Goal: Communication & Community: Connect with others

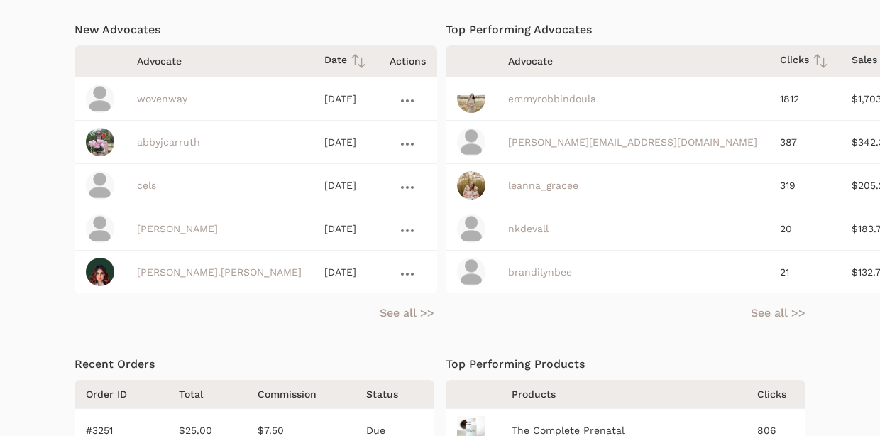
scroll to position [438, 0]
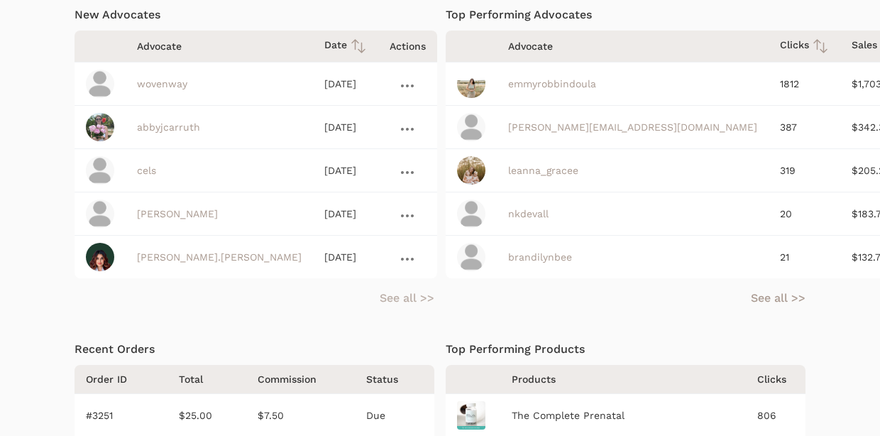
click at [398, 300] on link "See all >>" at bounding box center [407, 298] width 55 height 17
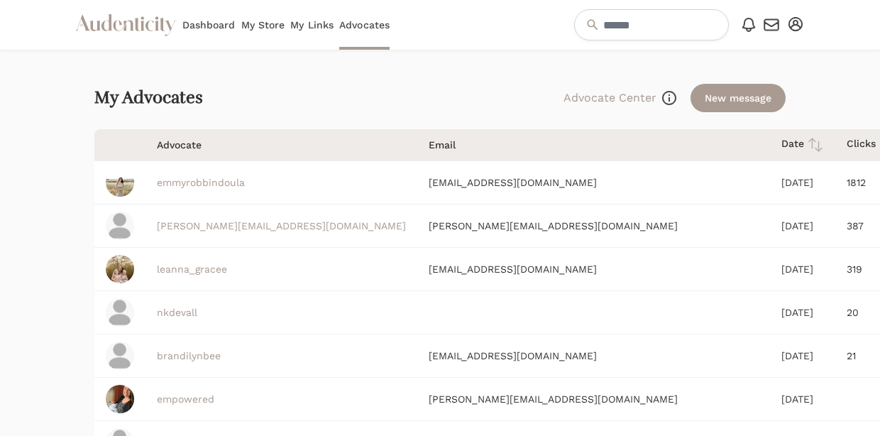
click at [807, 140] on icon at bounding box center [815, 144] width 17 height 17
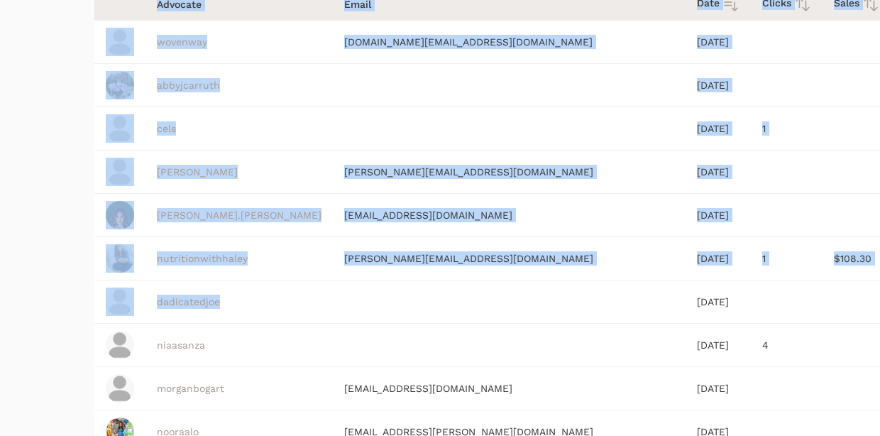
scroll to position [70, 0]
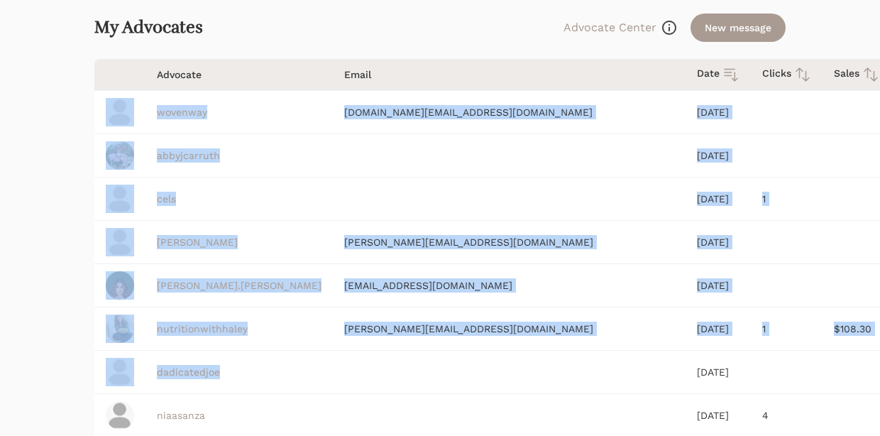
drag, startPoint x: 453, startPoint y: 270, endPoint x: 138, endPoint y: 95, distance: 359.7
click at [138, 105] on tbody "wovenway wovenway.love@gmail.com Aug 23, 2025 abbyjcarruth Aug 04, 2025 cels Ju…" at bounding box center [570, 437] width 953 height 693
copy tbody "wovenway wovenway.love@gmail.com Aug 23, 2025 abbyjcarruth Aug 04, 2025 cels Ju…"
drag, startPoint x: 596, startPoint y: 373, endPoint x: 150, endPoint y: 111, distance: 517.4
click at [150, 111] on tbody "wovenway wovenway.love@gmail.com Aug 23, 2025 abbyjcarruth Aug 04, 2025 cels Ju…" at bounding box center [570, 437] width 953 height 693
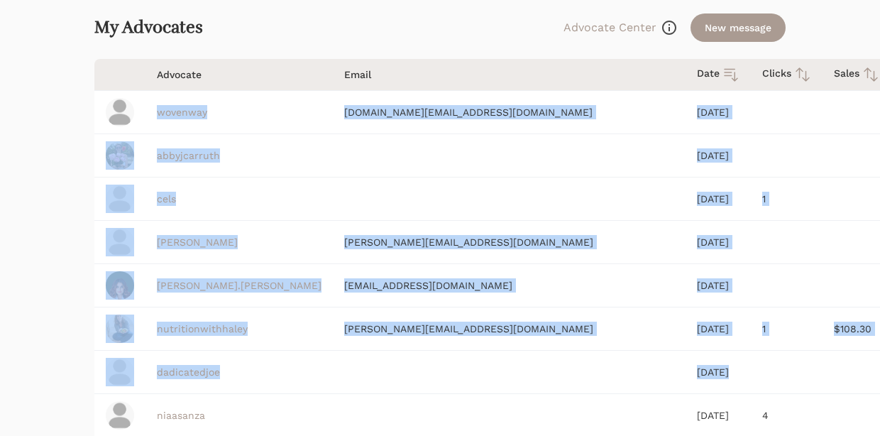
copy tbody "wovenway wovenway.love@gmail.com Aug 23, 2025 abbyjcarruth Aug 04, 2025 cels Ju…"
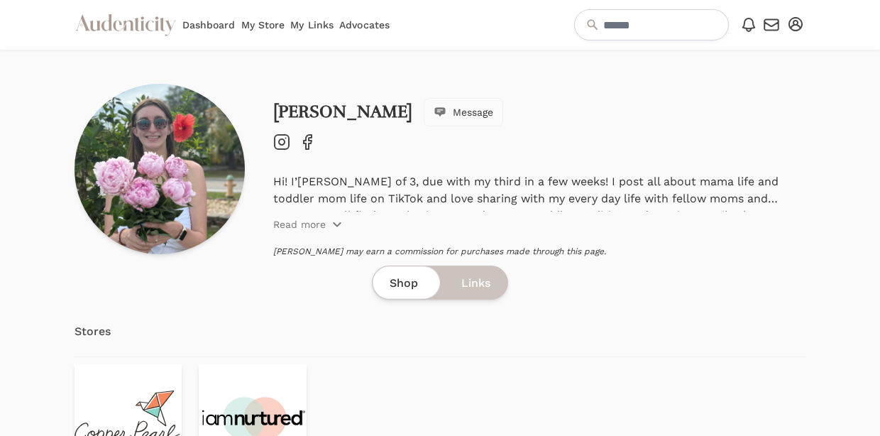
click at [279, 146] on icon "Instagram" at bounding box center [281, 141] width 17 height 17
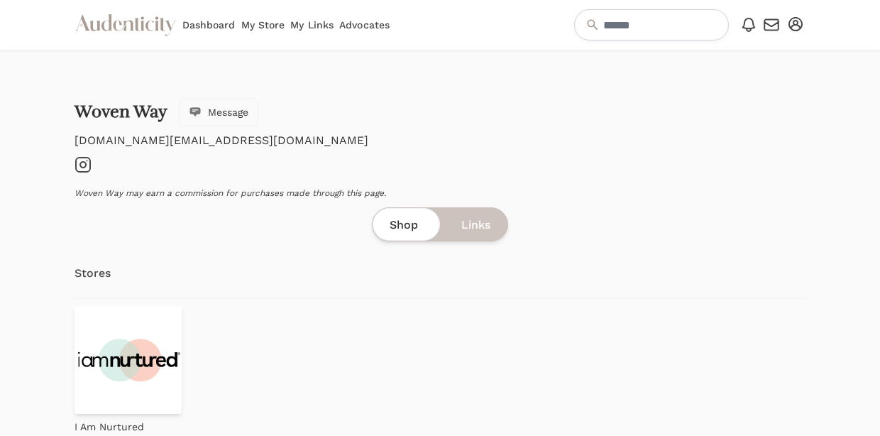
click at [87, 164] on icon "Instagram" at bounding box center [83, 164] width 17 height 17
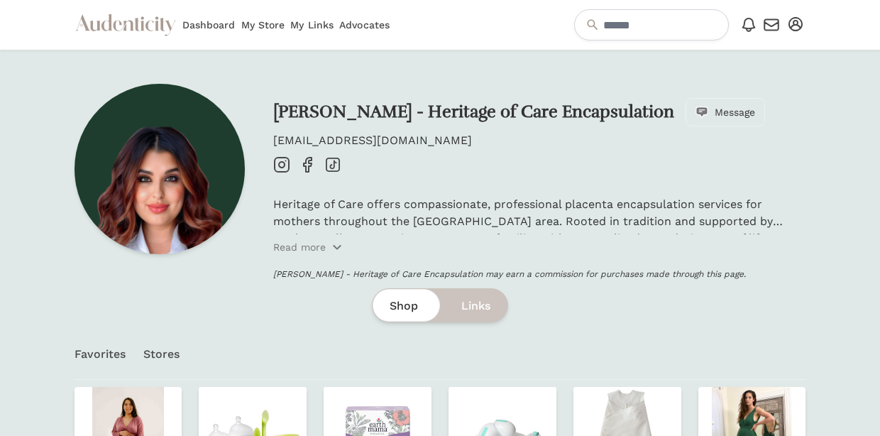
click at [280, 165] on icon "Instagram" at bounding box center [281, 164] width 17 height 17
click at [307, 165] on icon "Facebook" at bounding box center [307, 164] width 17 height 17
click at [334, 165] on icon at bounding box center [333, 165] width 14 height 14
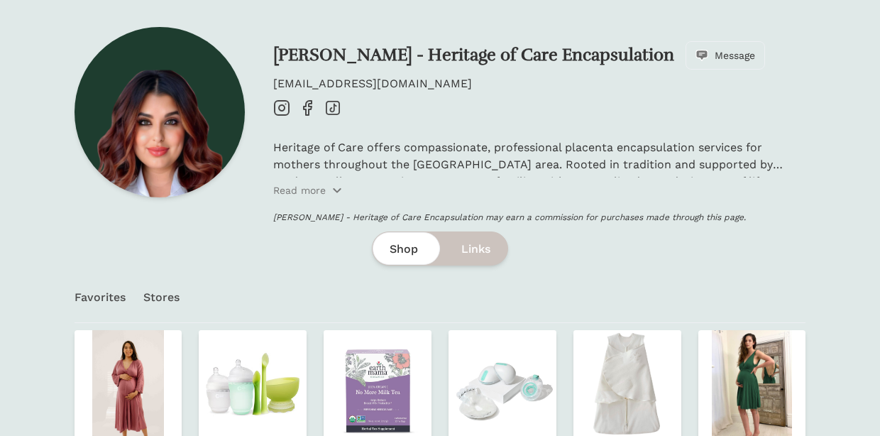
scroll to position [58, 0]
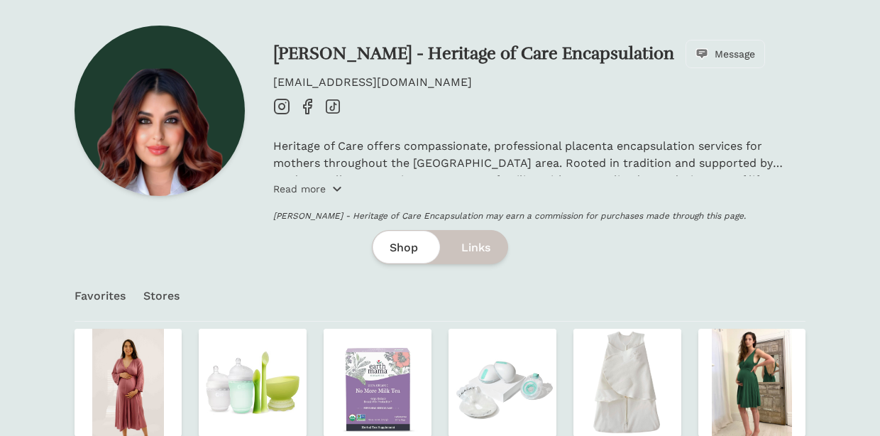
click at [335, 189] on icon "button" at bounding box center [337, 189] width 6 height 4
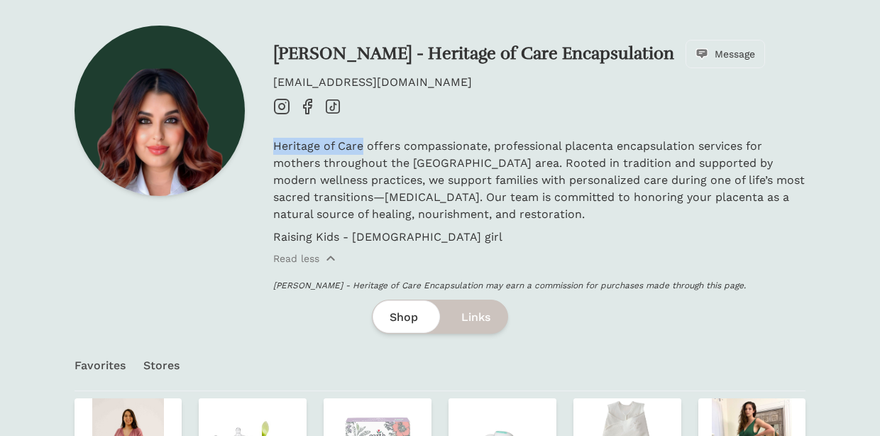
drag, startPoint x: 362, startPoint y: 144, endPoint x: 275, endPoint y: 145, distance: 86.6
click at [275, 145] on p "Heritage of Care offers compassionate, professional placenta encapsulation serv…" at bounding box center [539, 180] width 533 height 85
copy p "Heritage of Care"
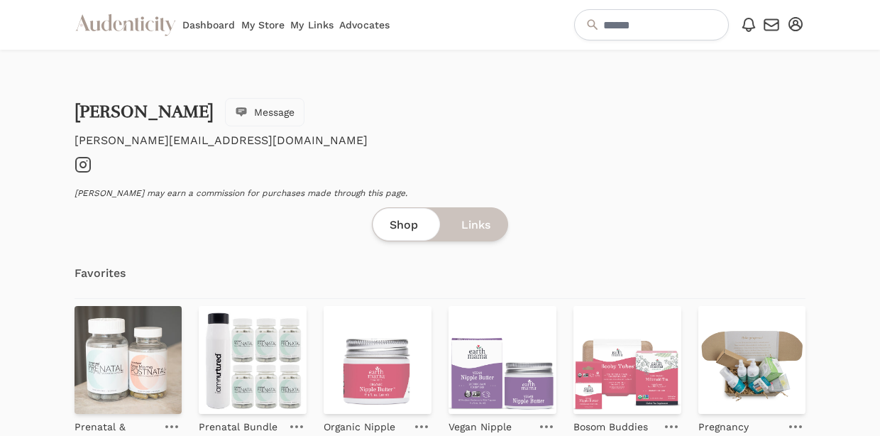
click at [79, 166] on icon "Instagram" at bounding box center [83, 164] width 17 height 17
drag, startPoint x: 200, startPoint y: 142, endPoint x: 108, endPoint y: 141, distance: 92.3
click at [108, 141] on p "jean@jeaniusmom.com" at bounding box center [441, 140] width 732 height 17
copy p "jeaniusmom.com"
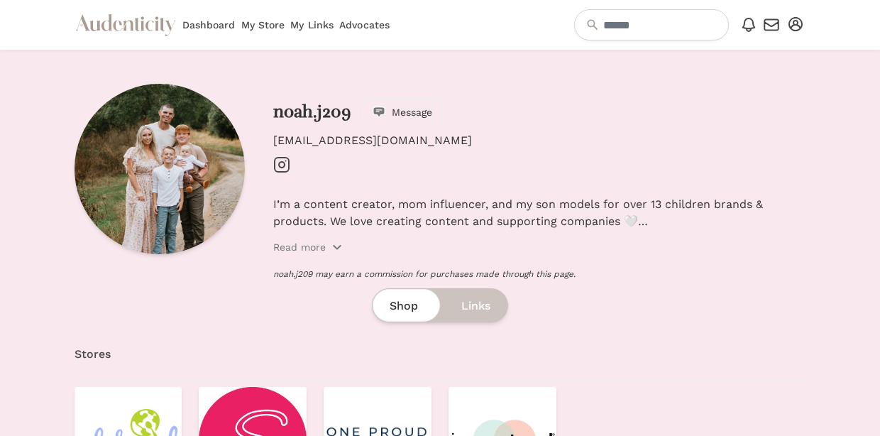
click at [283, 167] on icon at bounding box center [282, 165] width 6 height 6
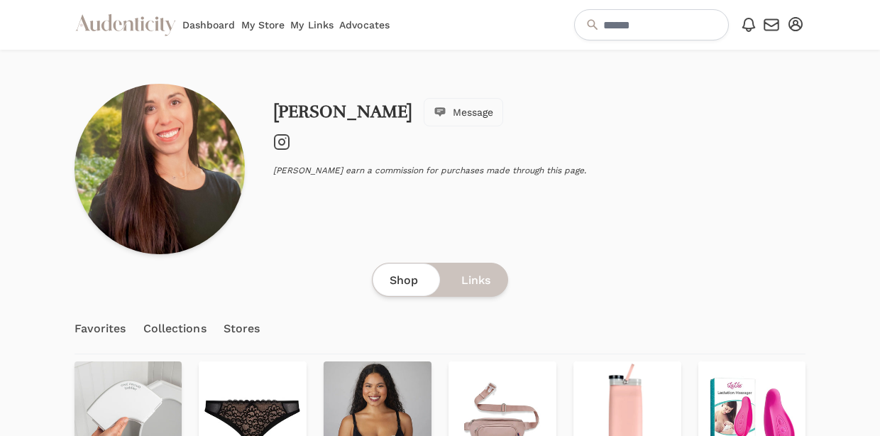
click at [282, 145] on icon at bounding box center [282, 142] width 6 height 6
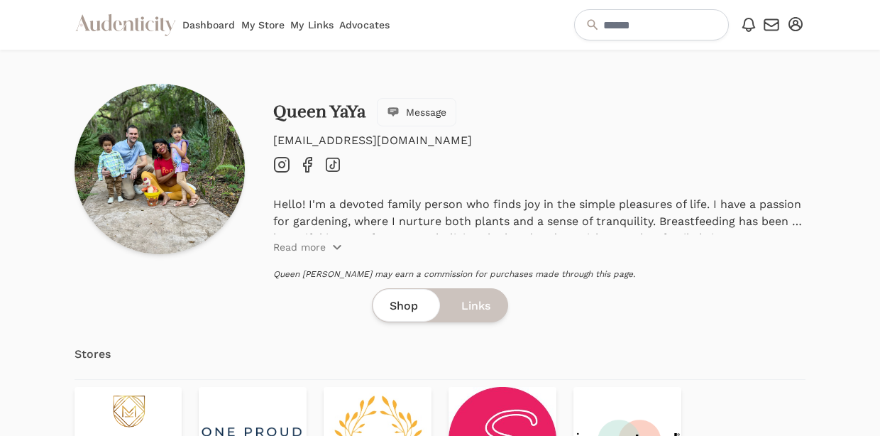
click at [283, 164] on icon "Instagram" at bounding box center [281, 164] width 17 height 17
click at [331, 244] on icon "button" at bounding box center [336, 246] width 11 height 11
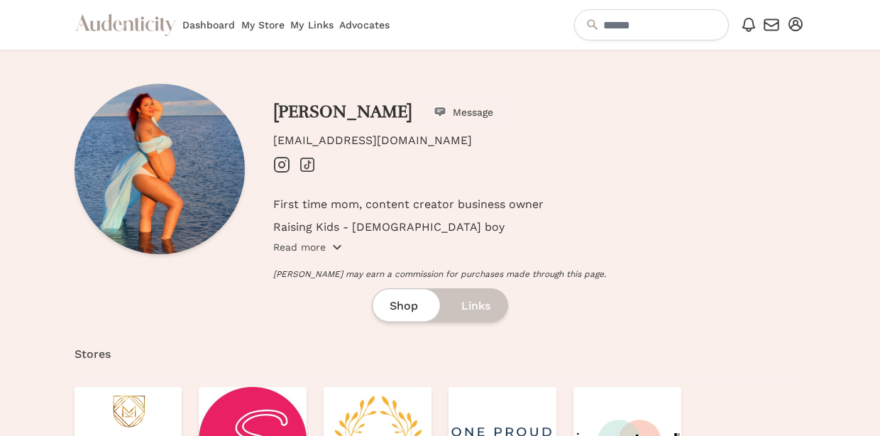
click at [319, 246] on p "Read more" at bounding box center [299, 247] width 53 height 14
click at [283, 163] on icon at bounding box center [282, 165] width 6 height 6
click at [303, 163] on icon "TikTok" at bounding box center [307, 164] width 17 height 17
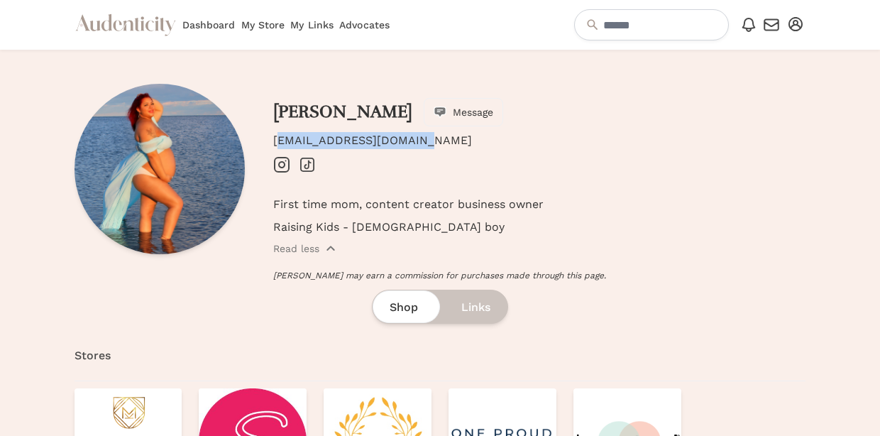
drag, startPoint x: 410, startPoint y: 142, endPoint x: 266, endPoint y: 139, distance: 144.1
click at [266, 141] on div "Yeiri Bonilla Message yeiribonilla@yahoo.com Instagram TikTok First time mom, c…" at bounding box center [441, 182] width 732 height 197
copy p "yeiribonilla@yahoo.com"
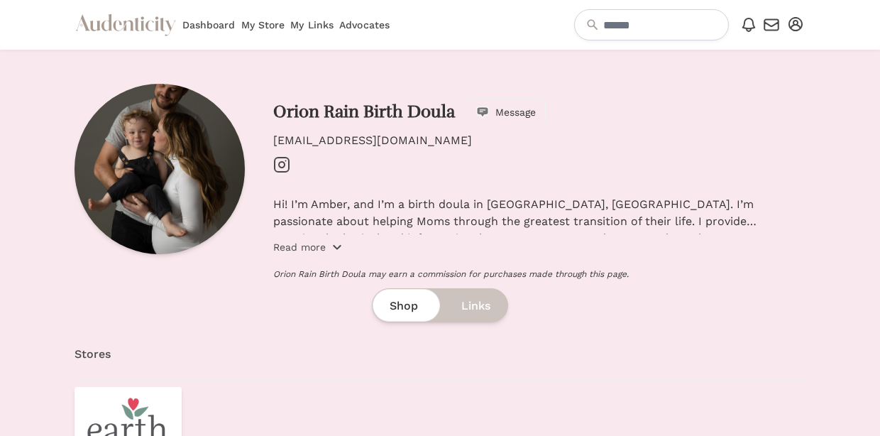
click at [325, 251] on p "Read more" at bounding box center [299, 247] width 53 height 14
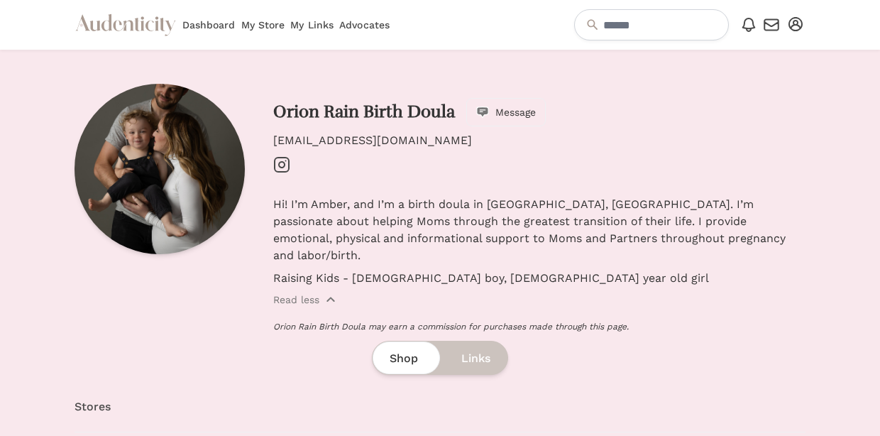
click at [282, 159] on icon "Instagram" at bounding box center [281, 164] width 17 height 17
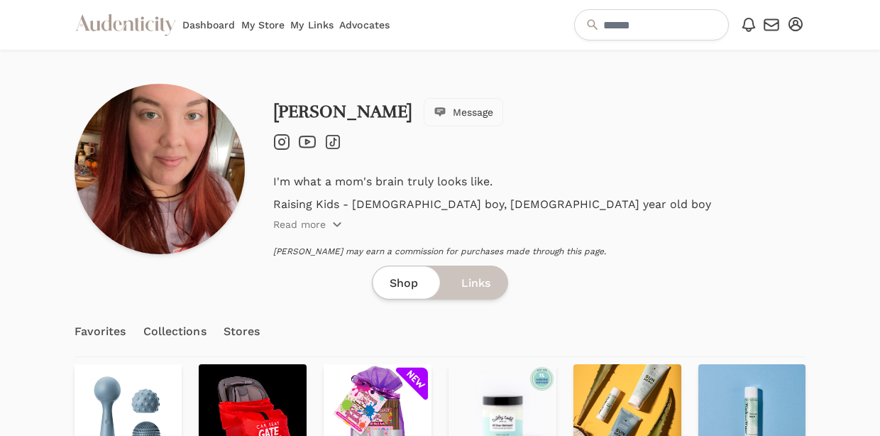
click at [282, 139] on icon at bounding box center [282, 142] width 6 height 6
click at [327, 137] on icon "TikTok" at bounding box center [332, 141] width 17 height 17
click at [453, 109] on span "Message" at bounding box center [473, 112] width 40 height 14
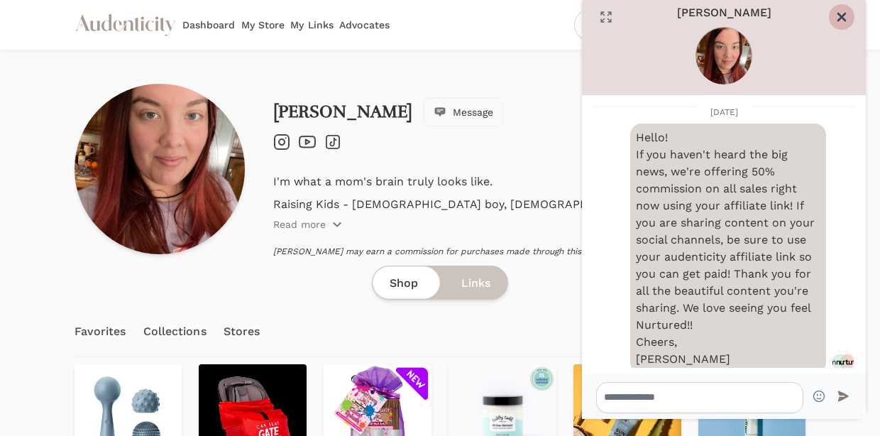
click at [848, 14] on icon "Close" at bounding box center [842, 17] width 14 height 14
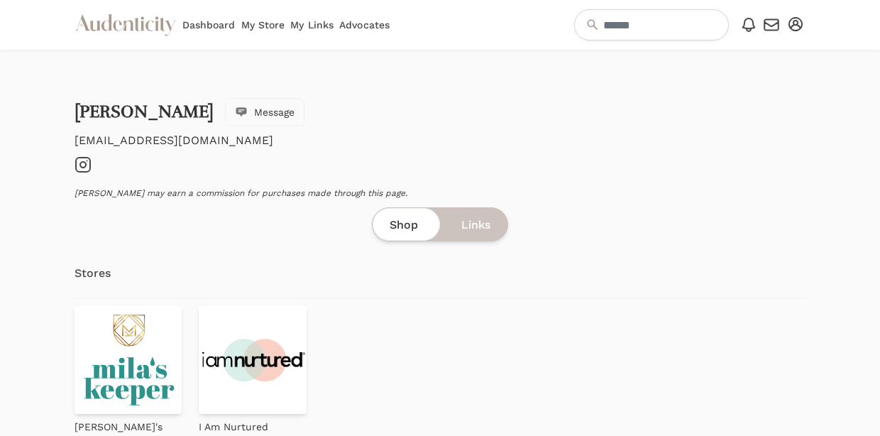
click at [84, 164] on icon "Instagram" at bounding box center [83, 164] width 17 height 17
drag, startPoint x: 246, startPoint y: 143, endPoint x: 60, endPoint y: 140, distance: 185.3
click at [60, 140] on div "Nikki German Message nikki.german1013@gmail.com Instagram Nikki German may earn…" at bounding box center [440, 266] width 880 height 432
copy p "nikki.german1013@gmail.com"
click at [254, 114] on span "Message" at bounding box center [274, 112] width 40 height 14
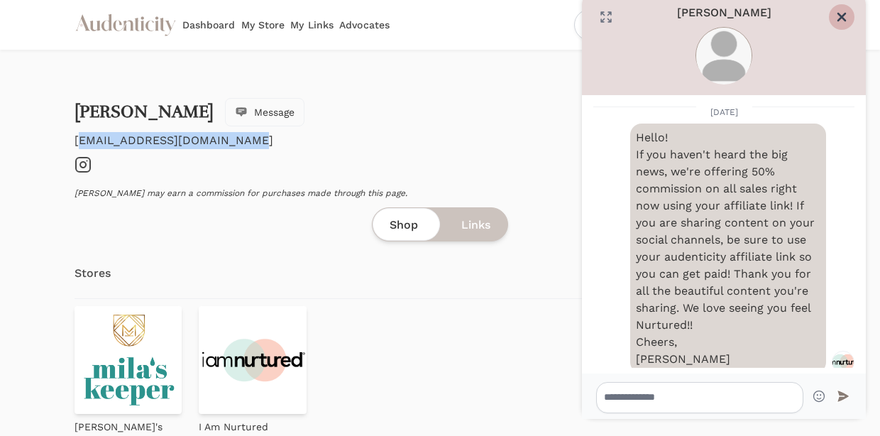
click at [845, 13] on icon "Close" at bounding box center [841, 16] width 7 height 7
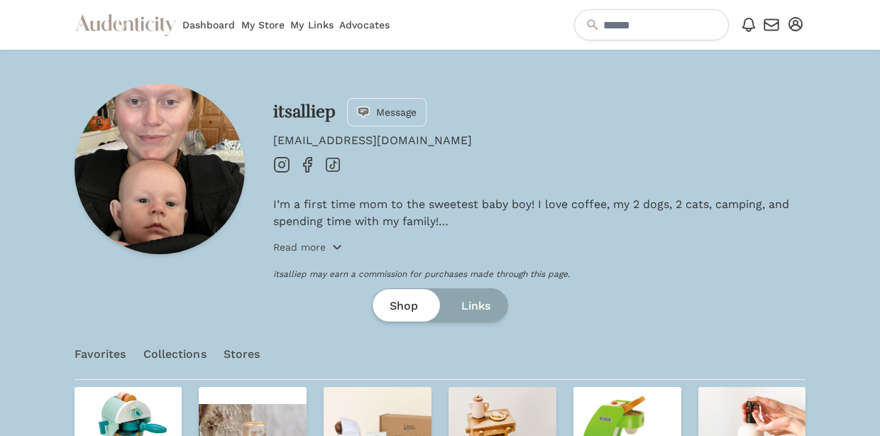
click at [333, 248] on icon "button" at bounding box center [336, 246] width 11 height 11
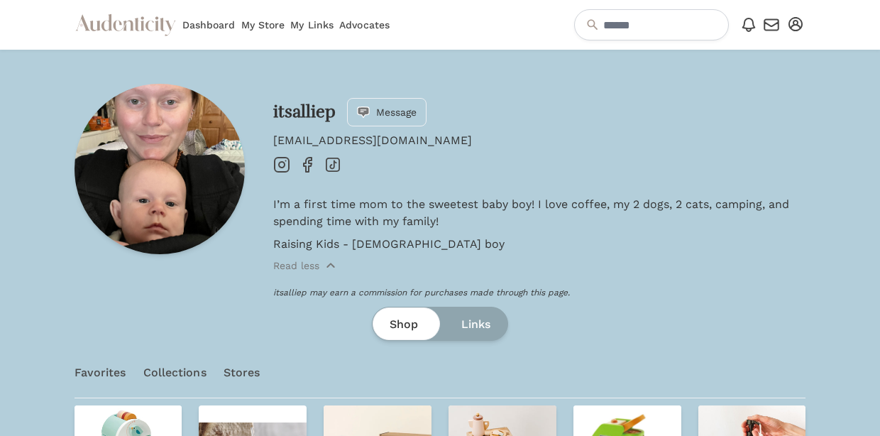
click at [284, 164] on icon at bounding box center [282, 165] width 6 height 6
click at [383, 112] on span "Message" at bounding box center [396, 112] width 40 height 14
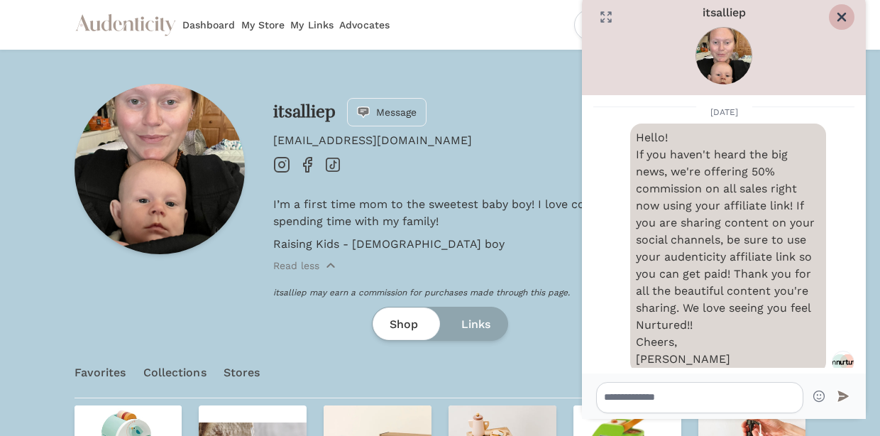
click at [840, 17] on icon "Close" at bounding box center [842, 17] width 14 height 14
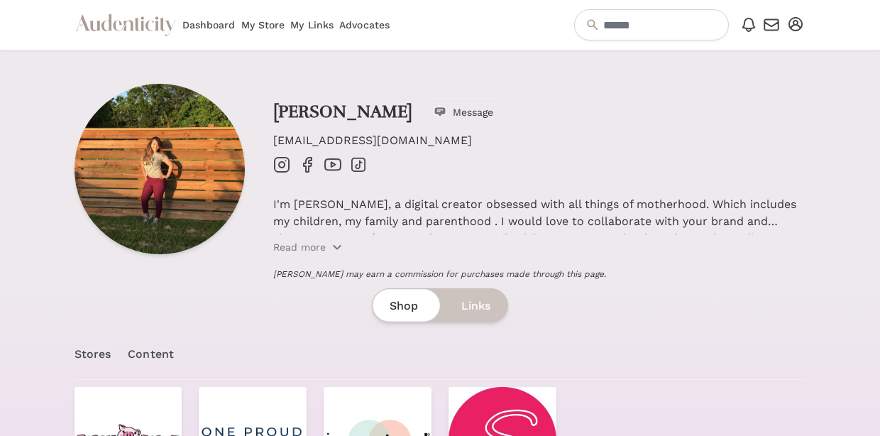
click at [279, 163] on icon at bounding box center [282, 165] width 6 height 6
click at [482, 111] on span "Message" at bounding box center [473, 112] width 40 height 14
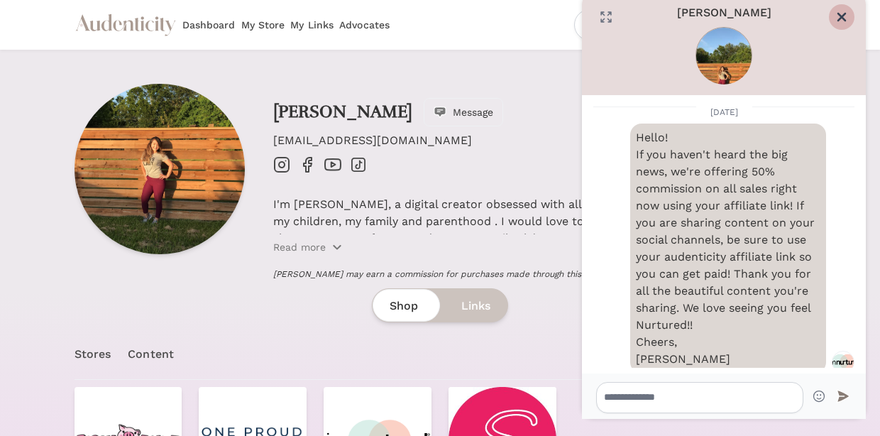
click at [841, 15] on icon "Close" at bounding box center [841, 16] width 7 height 7
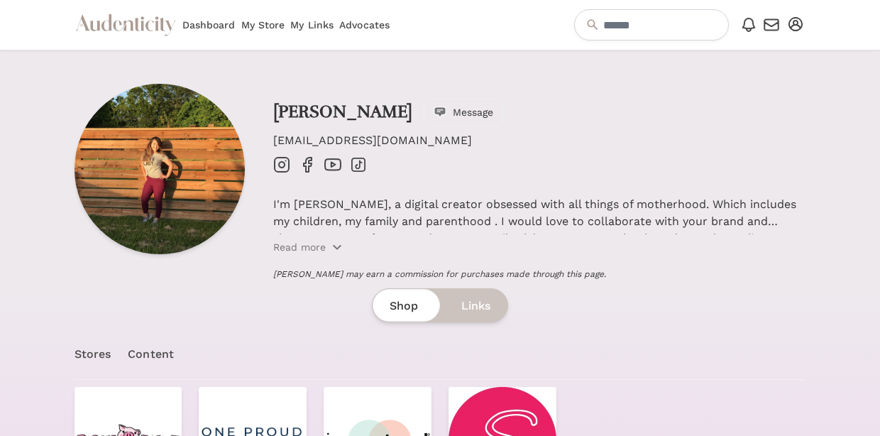
click at [281, 162] on icon at bounding box center [282, 165] width 6 height 6
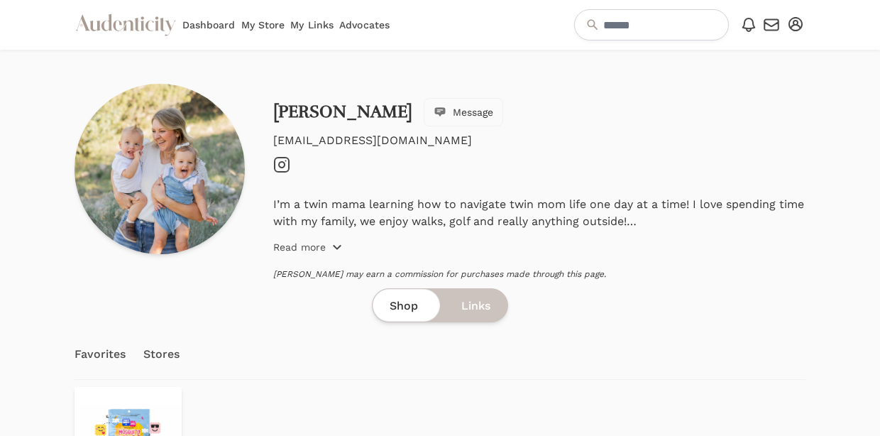
click at [327, 248] on span "Read more" at bounding box center [308, 247] width 70 height 14
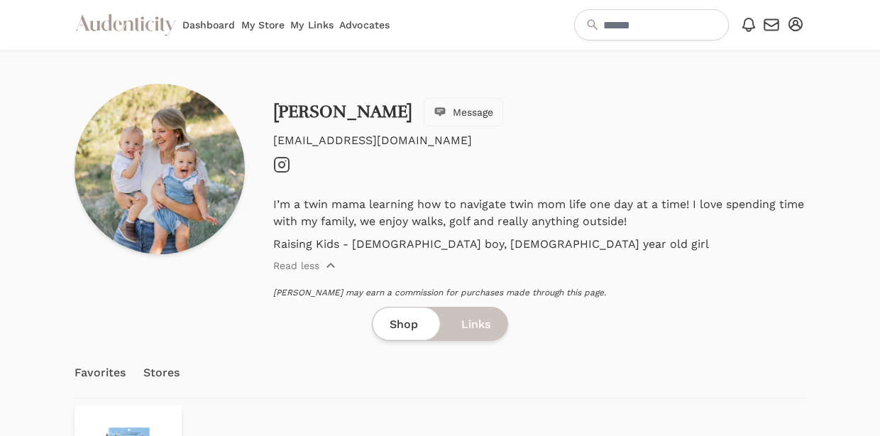
click at [282, 160] on icon "Instagram" at bounding box center [281, 164] width 17 height 17
click at [453, 109] on span "Message" at bounding box center [473, 112] width 40 height 14
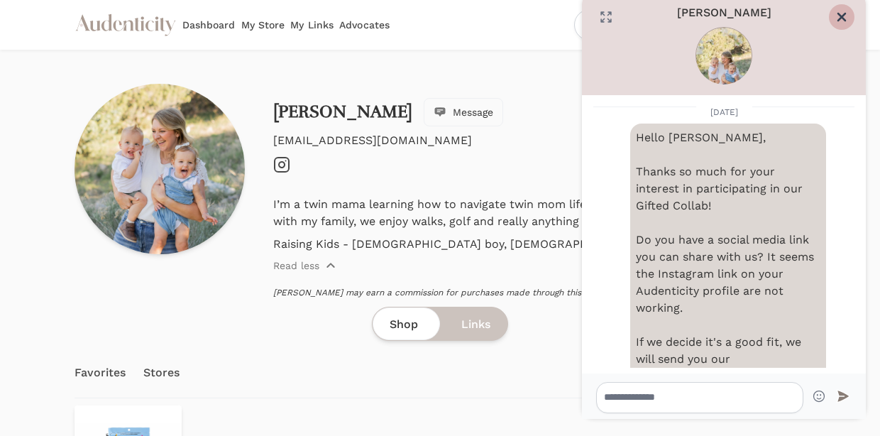
click at [840, 16] on icon "Close" at bounding box center [841, 16] width 7 height 7
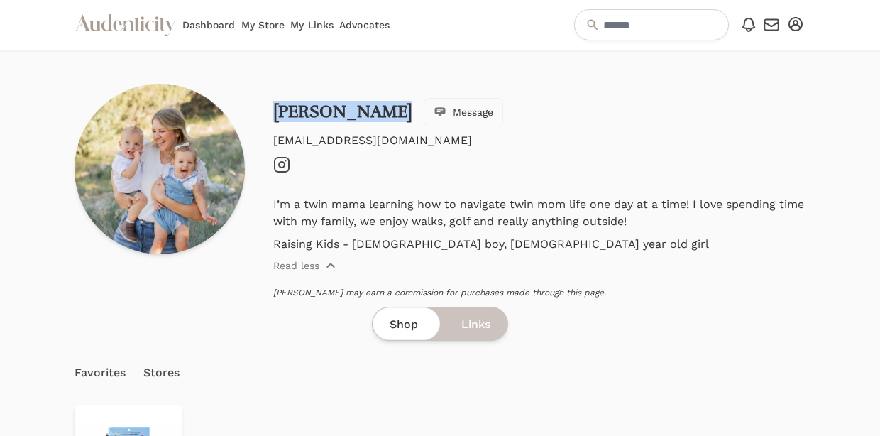
drag, startPoint x: 398, startPoint y: 109, endPoint x: 270, endPoint y: 114, distance: 128.6
click at [270, 114] on div "[PERSON_NAME] Message [EMAIL_ADDRESS][DOMAIN_NAME] Instagram I’m a twin mama le…" at bounding box center [441, 191] width 732 height 214
copy link "Maegan Bonner"
click at [453, 111] on span "Message" at bounding box center [473, 112] width 40 height 14
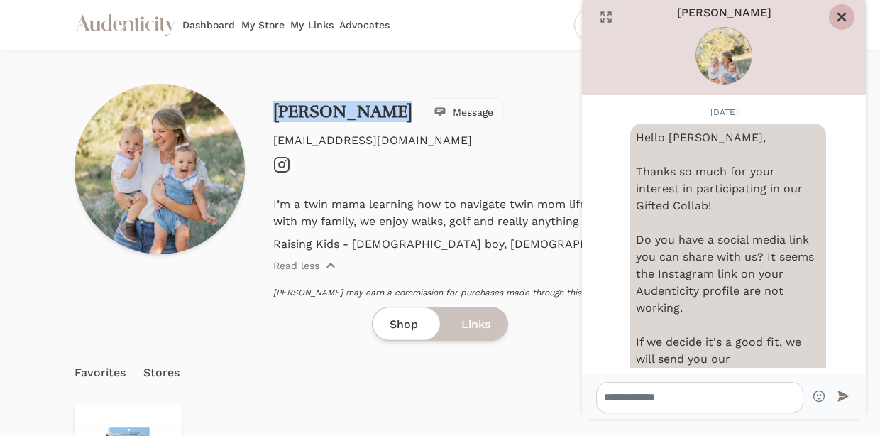
click at [847, 19] on icon "Close" at bounding box center [842, 17] width 14 height 14
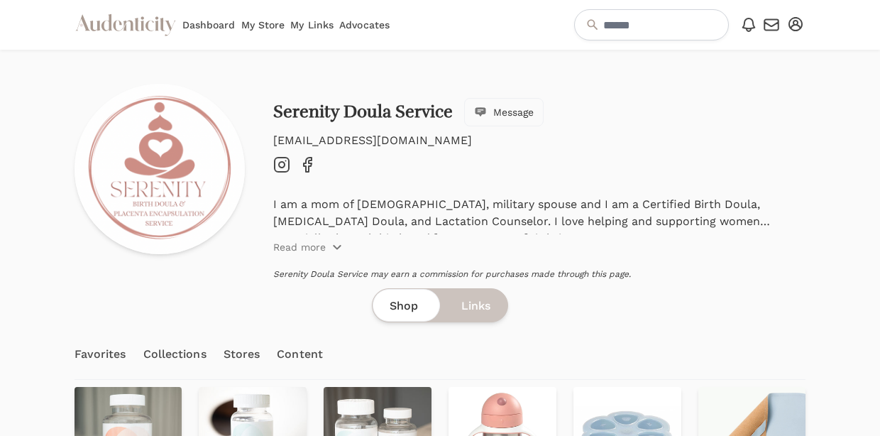
click at [282, 160] on icon "Instagram" at bounding box center [281, 164] width 17 height 17
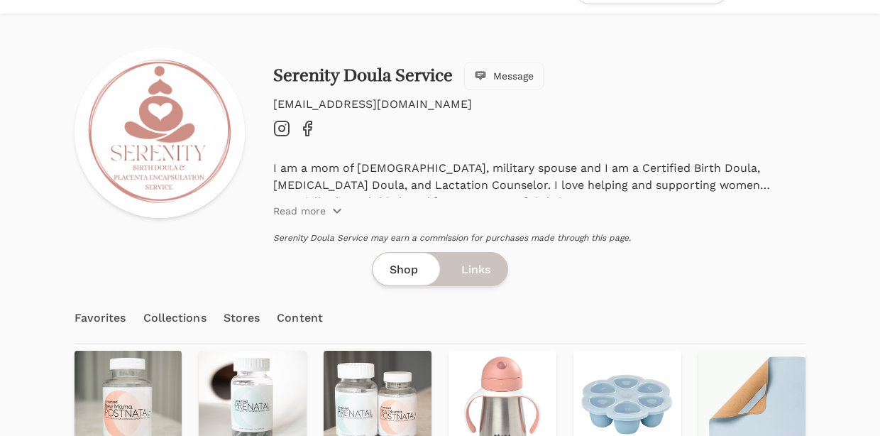
scroll to position [15, 0]
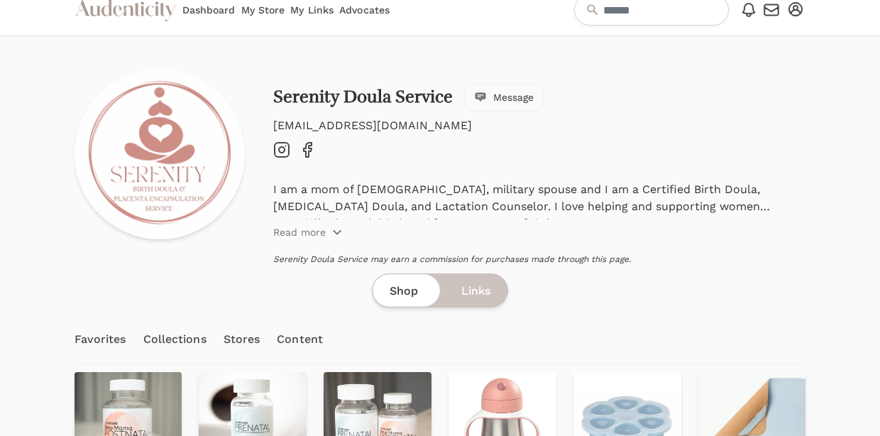
click at [512, 102] on span "Message" at bounding box center [513, 97] width 40 height 14
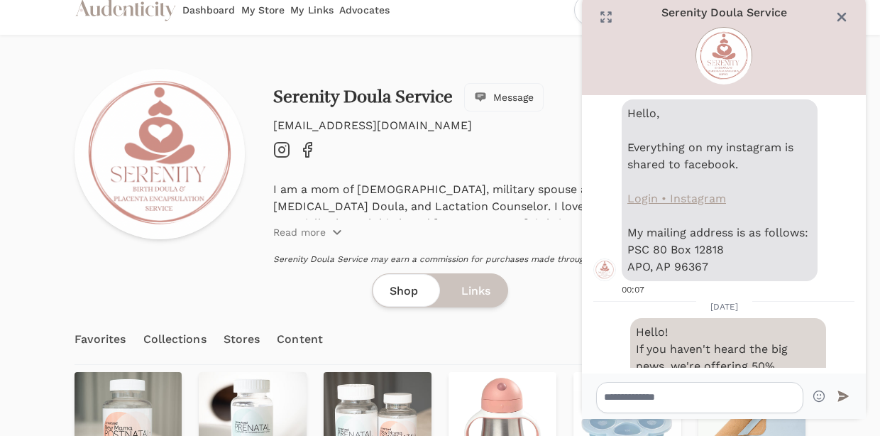
scroll to position [487, 0]
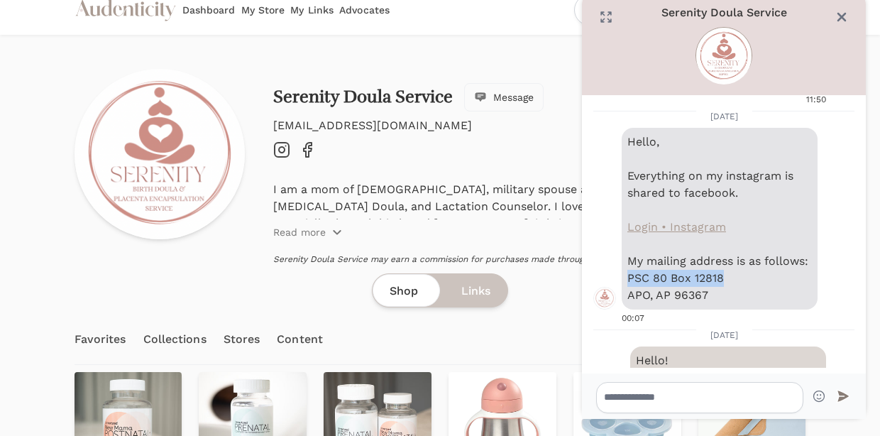
drag, startPoint x: 729, startPoint y: 260, endPoint x: 623, endPoint y: 260, distance: 105.8
click at [623, 260] on div "Hello, Everything on my instagram is shared to facebook. Login • Instagram My m…" at bounding box center [720, 219] width 196 height 182
copy p "PSC 80 Box 12818"
click at [684, 220] on link "Login • Instagram" at bounding box center [676, 226] width 99 height 13
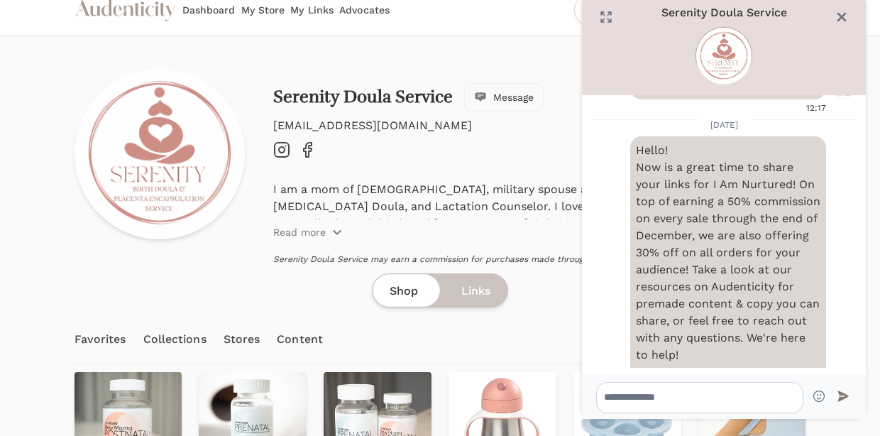
scroll to position [1422, 0]
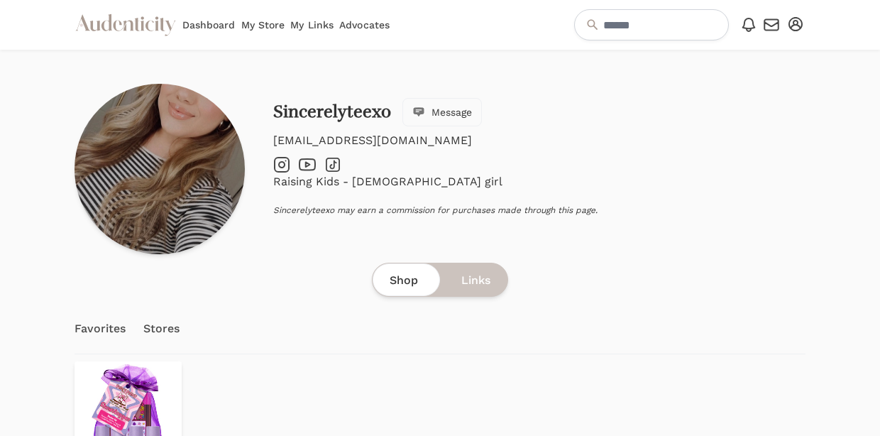
click at [282, 168] on icon "Instagram" at bounding box center [281, 164] width 17 height 17
click at [331, 166] on icon "TikTok" at bounding box center [332, 164] width 17 height 17
click at [160, 328] on link "Stores" at bounding box center [161, 329] width 37 height 50
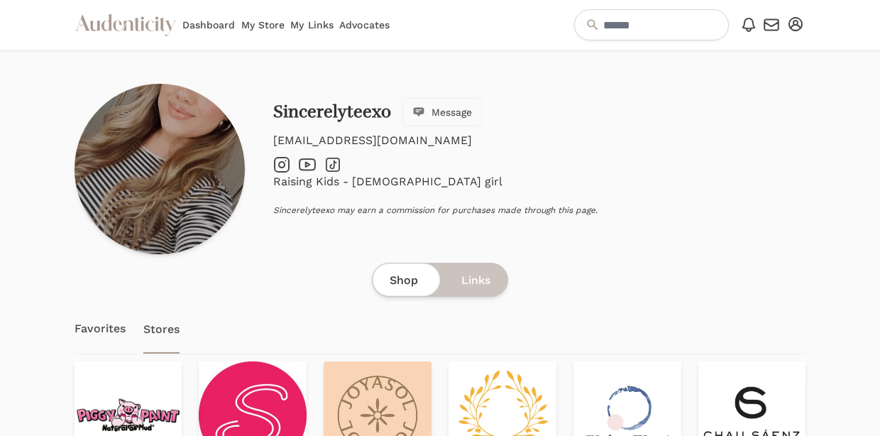
click at [280, 160] on icon "Instagram" at bounding box center [281, 164] width 17 height 17
click at [448, 120] on button "Message" at bounding box center [441, 112] width 79 height 28
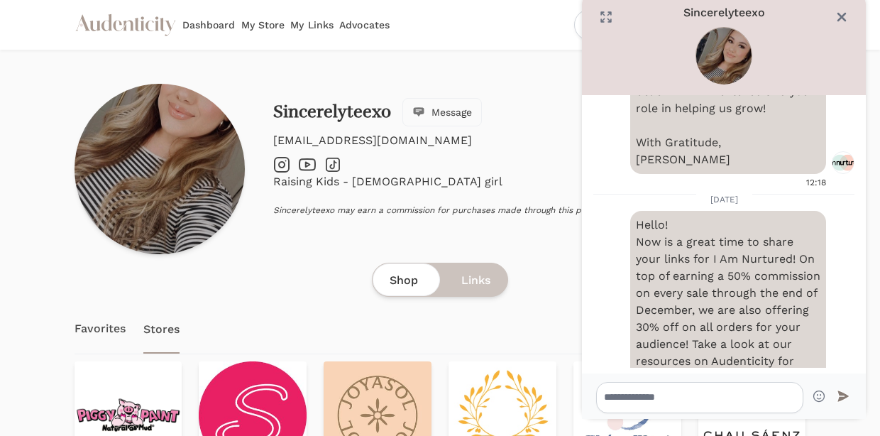
scroll to position [730, 0]
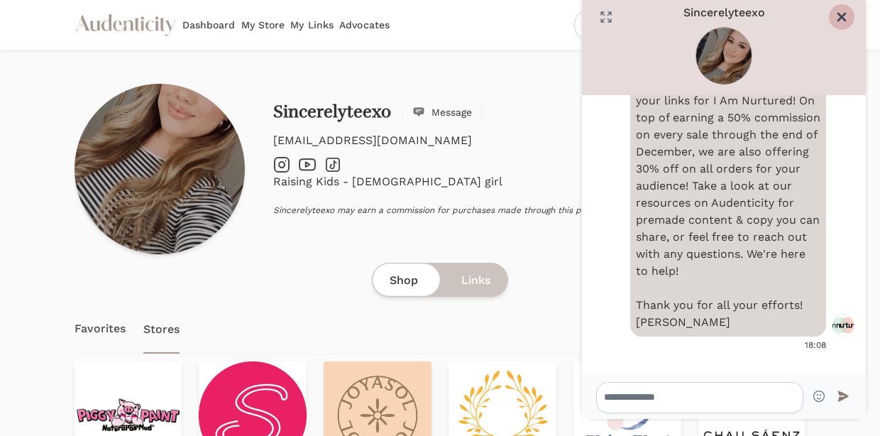
click at [842, 26] on button "Close" at bounding box center [842, 17] width 26 height 26
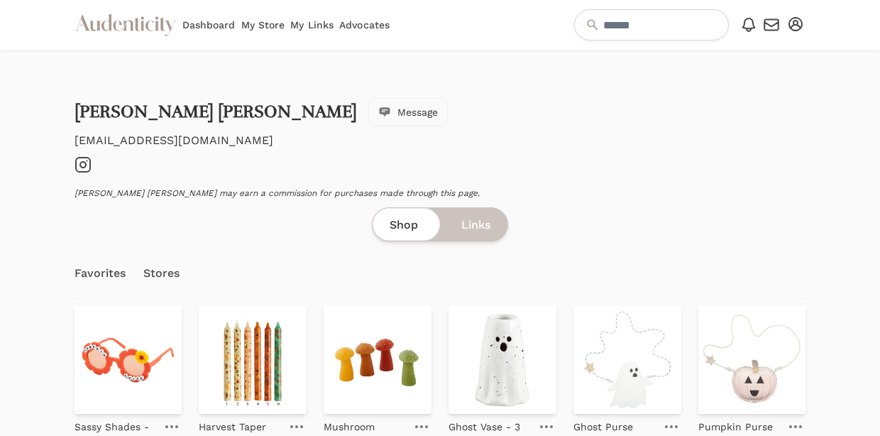
click at [86, 170] on icon "Instagram" at bounding box center [83, 164] width 17 height 17
click at [397, 112] on span "Message" at bounding box center [417, 112] width 40 height 14
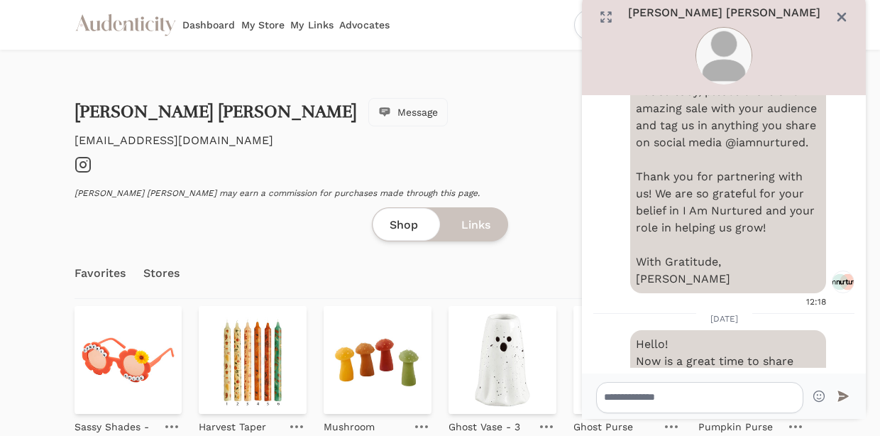
scroll to position [730, 0]
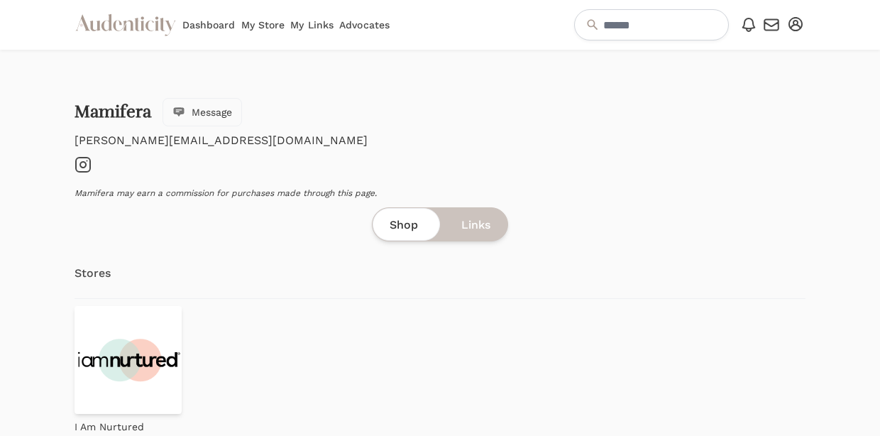
click at [87, 165] on icon "Instagram" at bounding box center [83, 164] width 17 height 17
click at [201, 108] on span "Message" at bounding box center [212, 112] width 40 height 14
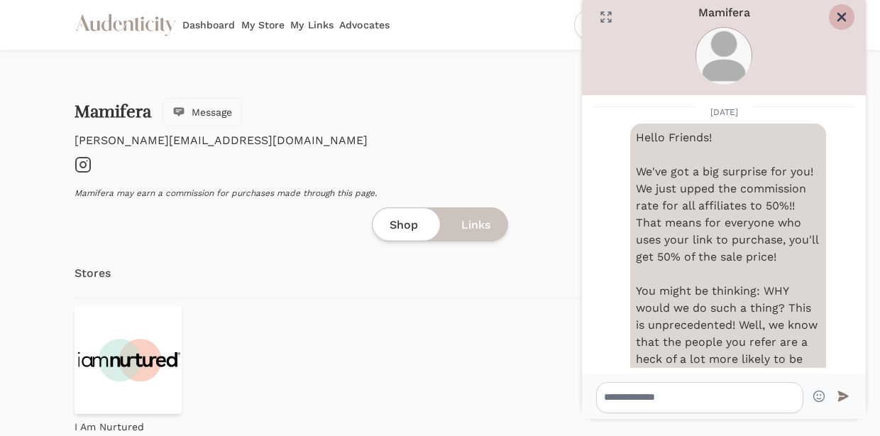
click at [848, 18] on icon "Close" at bounding box center [842, 17] width 14 height 14
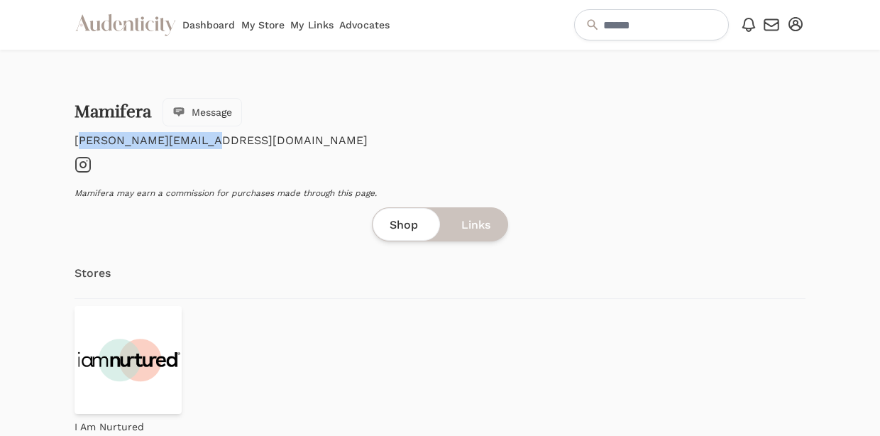
drag, startPoint x: 198, startPoint y: 141, endPoint x: 33, endPoint y: 141, distance: 164.7
click at [33, 141] on div "Mamifera Message aida.yasil@gmail.com Instagram Mamifera may earn a commission …" at bounding box center [440, 259] width 880 height 418
copy p "aida.yasil@gmail.com"
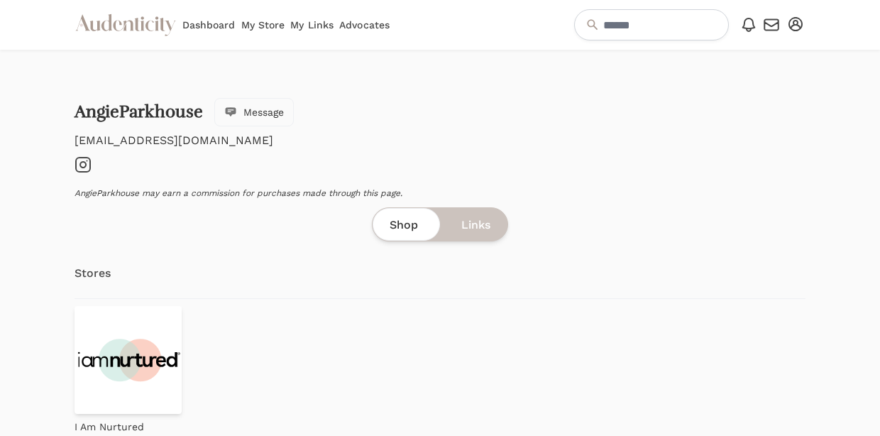
click at [82, 165] on icon "Instagram" at bounding box center [83, 164] width 17 height 17
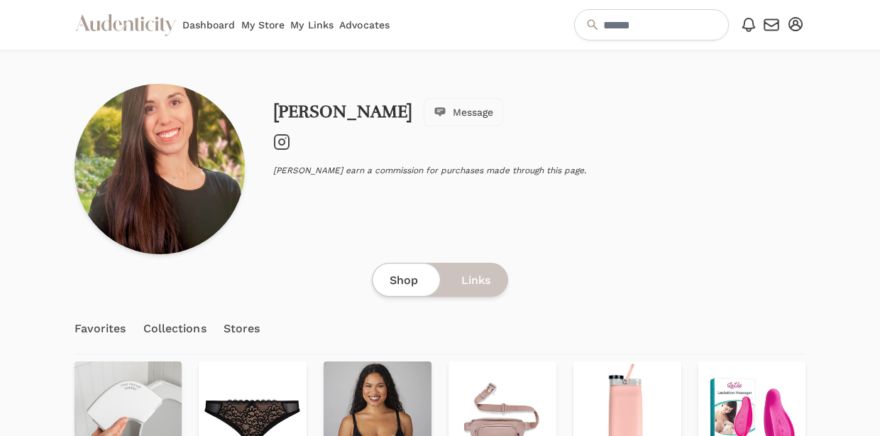
click at [284, 143] on icon at bounding box center [282, 142] width 6 height 6
